Goal: Task Accomplishment & Management: Manage account settings

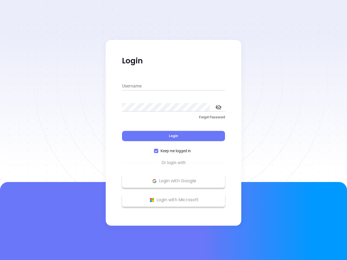
click at [174, 130] on div "Login" at bounding box center [173, 132] width 103 height 17
click at [174, 86] on input "Username" at bounding box center [173, 86] width 103 height 9
click at [219, 107] on icon "toggle password visibility" at bounding box center [219, 107] width 6 height 5
click at [174, 136] on span "Login" at bounding box center [173, 136] width 9 height 5
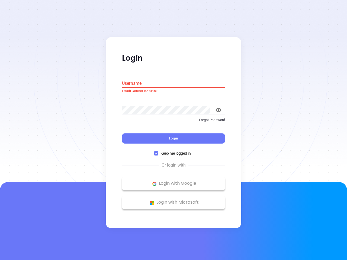
click at [174, 151] on span "Keep me logged in" at bounding box center [175, 154] width 35 height 6
click at [158, 152] on input "Keep me logged in" at bounding box center [156, 154] width 4 height 4
checkbox input "false"
click at [174, 181] on p "Login with Google" at bounding box center [174, 184] width 98 height 8
click at [174, 200] on p "Login with Microsoft" at bounding box center [174, 203] width 98 height 8
